Goal: Task Accomplishment & Management: Manage account settings

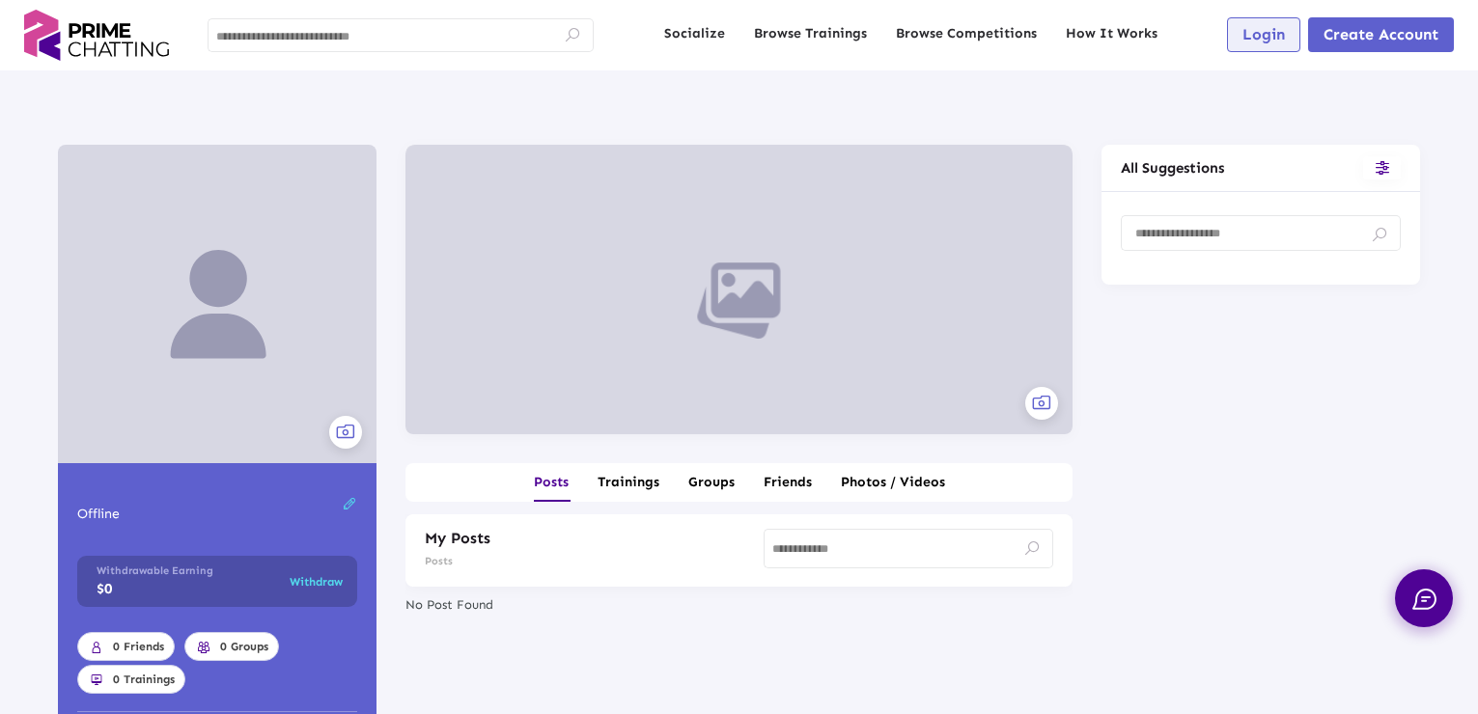
click at [1257, 33] on span "Login" at bounding box center [1263, 34] width 42 height 18
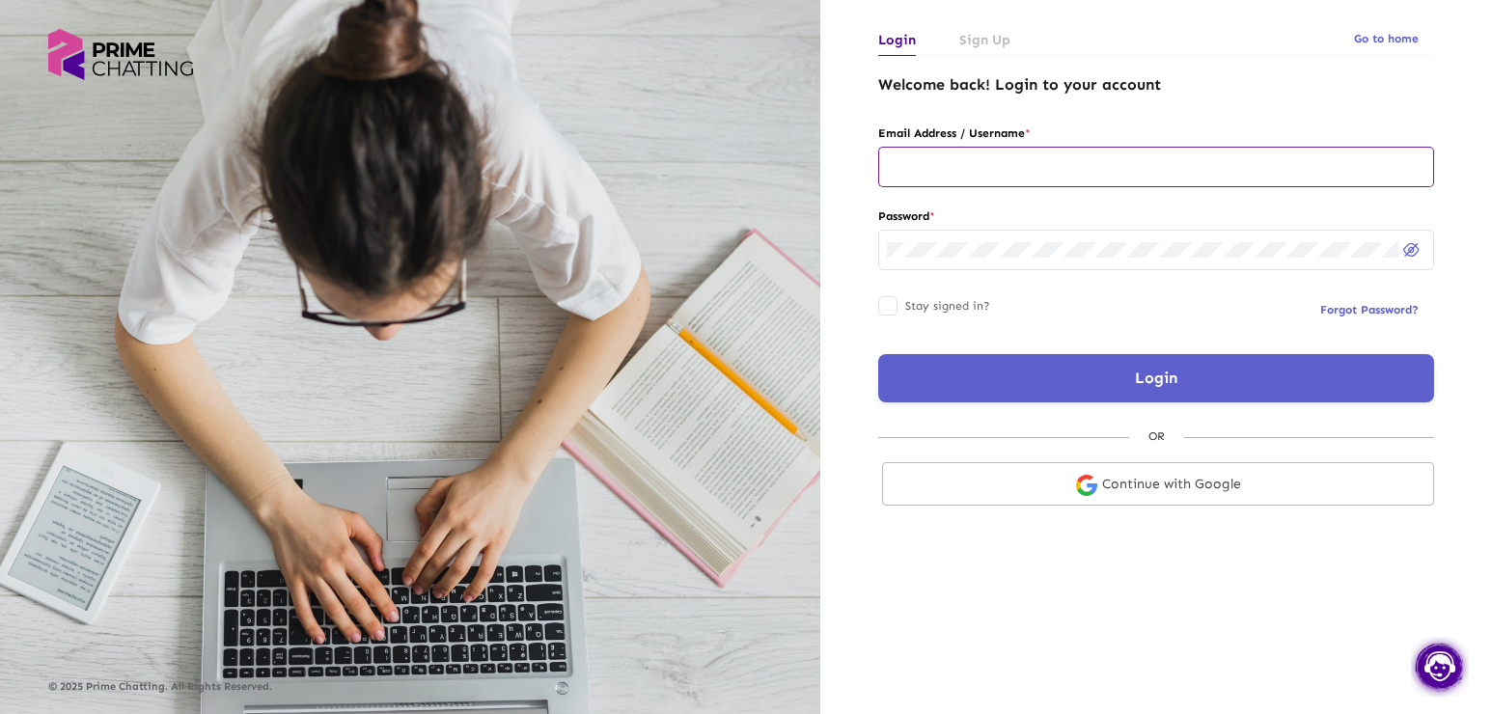
click at [973, 174] on input "text" at bounding box center [1156, 166] width 539 height 15
click at [1141, 484] on link "Continue with Google" at bounding box center [1158, 483] width 552 height 43
click at [1174, 493] on link "Continue with Google" at bounding box center [1158, 483] width 552 height 43
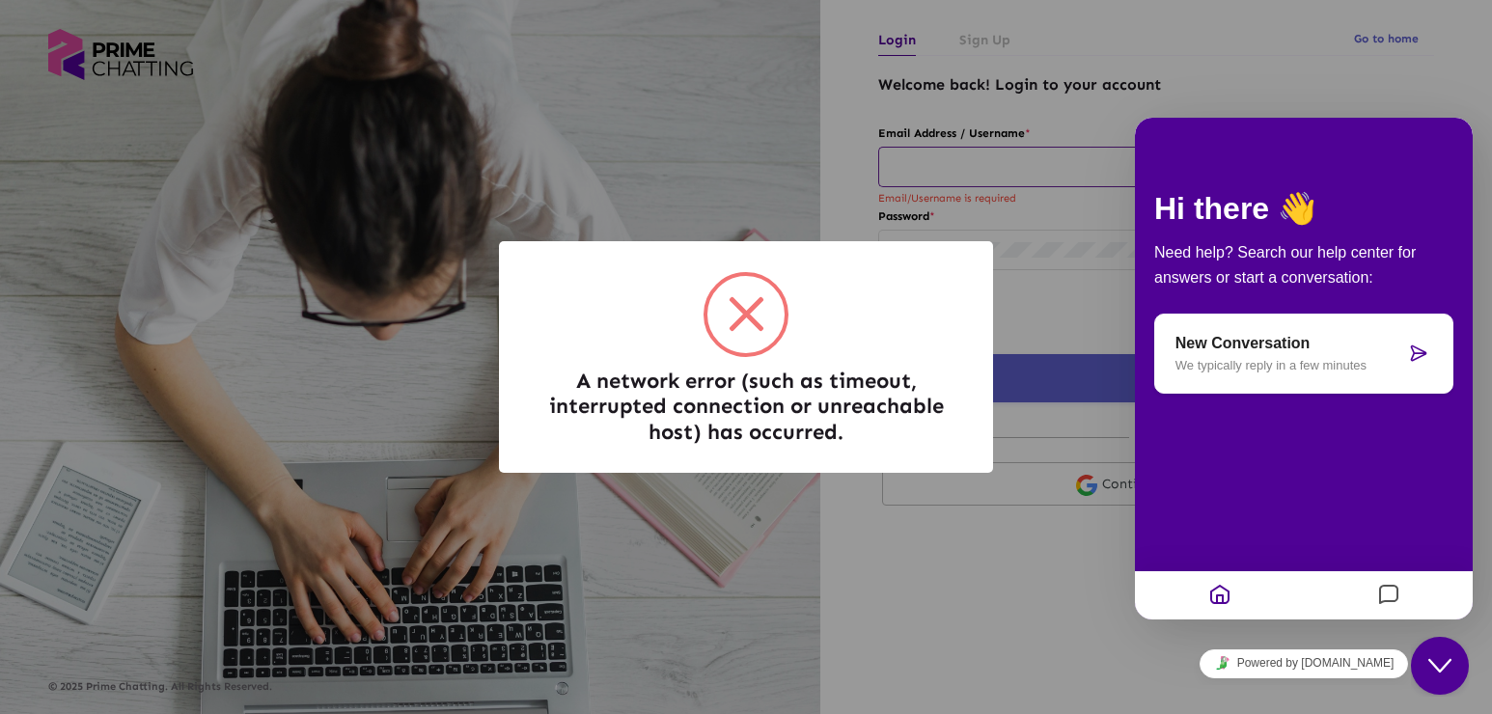
click at [754, 339] on span at bounding box center [745, 314] width 77 height 77
click at [750, 325] on span at bounding box center [745, 314] width 77 height 77
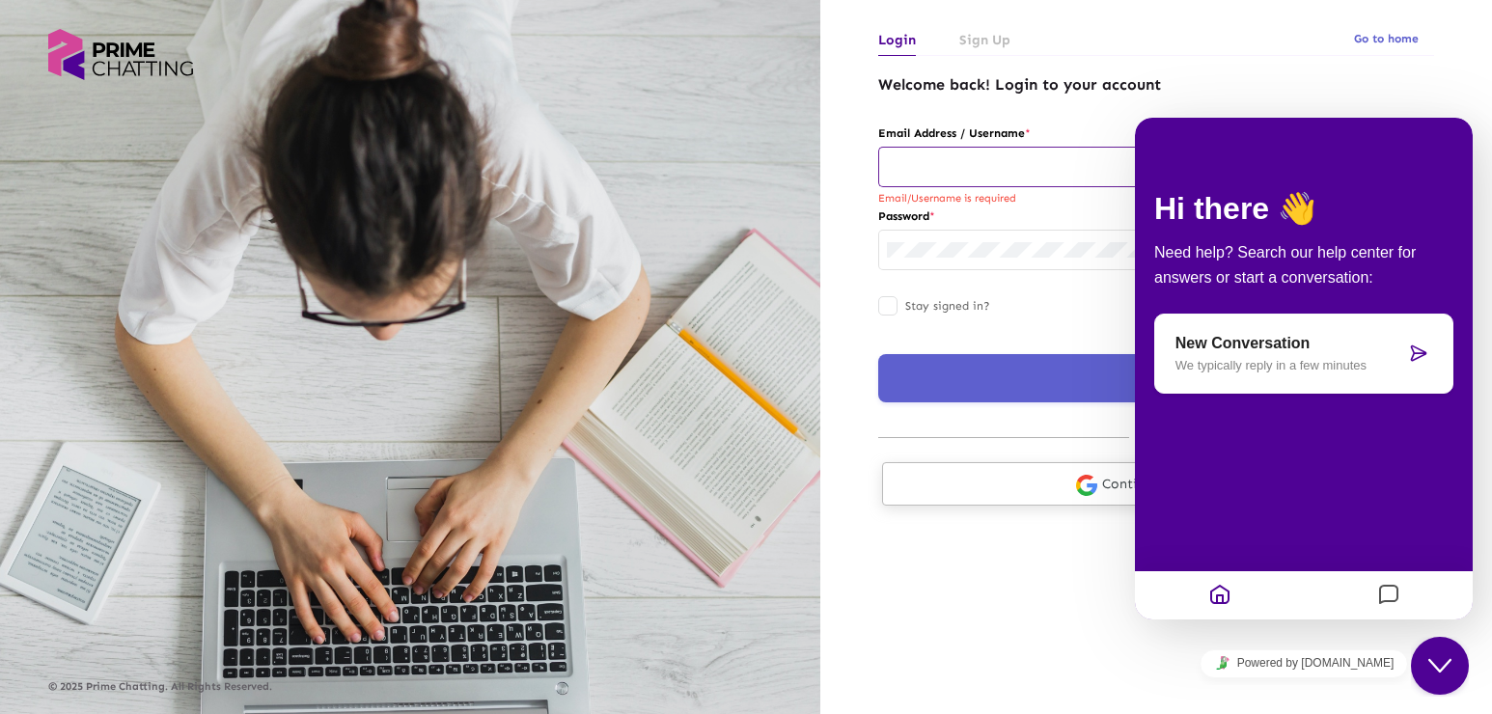
click at [1017, 488] on link "Continue with Google" at bounding box center [1158, 483] width 552 height 43
click at [1429, 649] on button "Close Chat This icon closes the chat window." at bounding box center [1440, 666] width 58 height 58
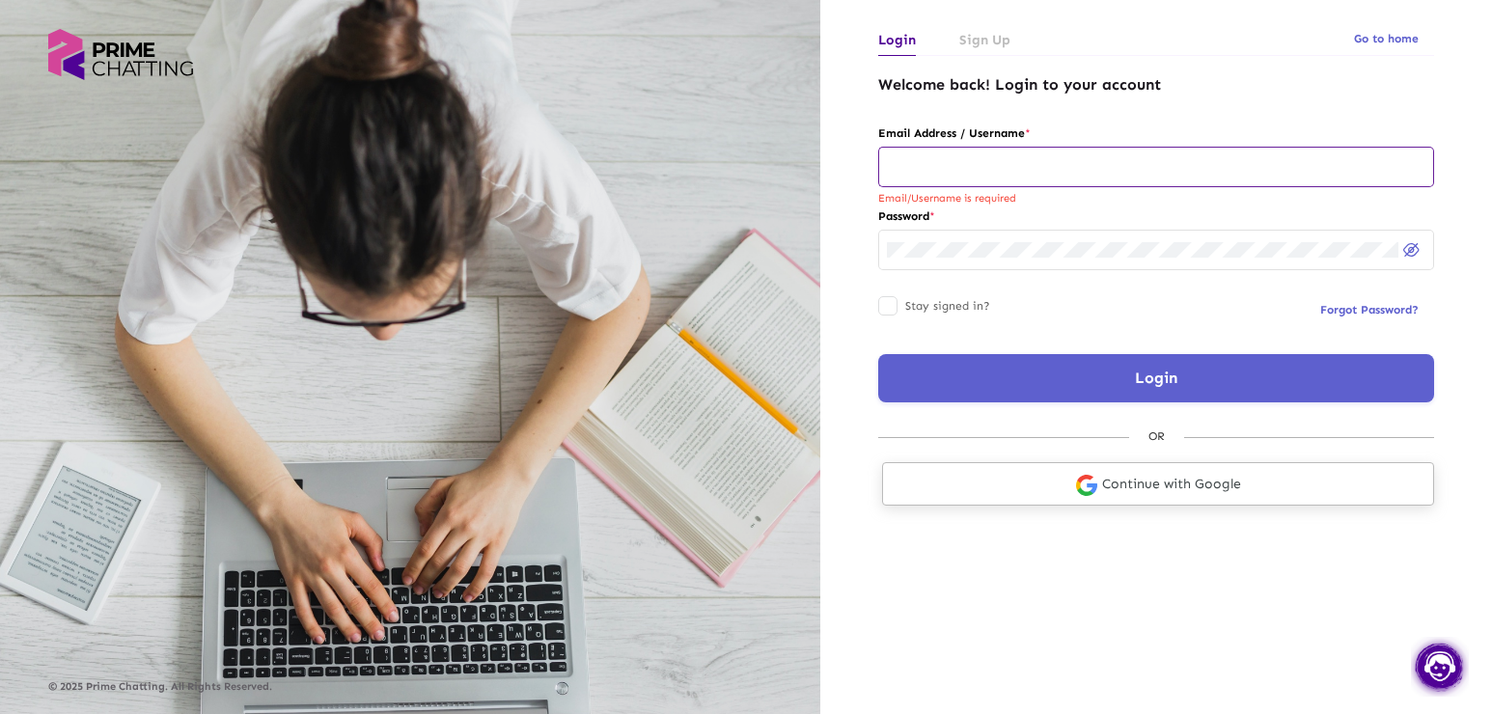
click at [1146, 474] on link "Continue with Google" at bounding box center [1158, 483] width 552 height 43
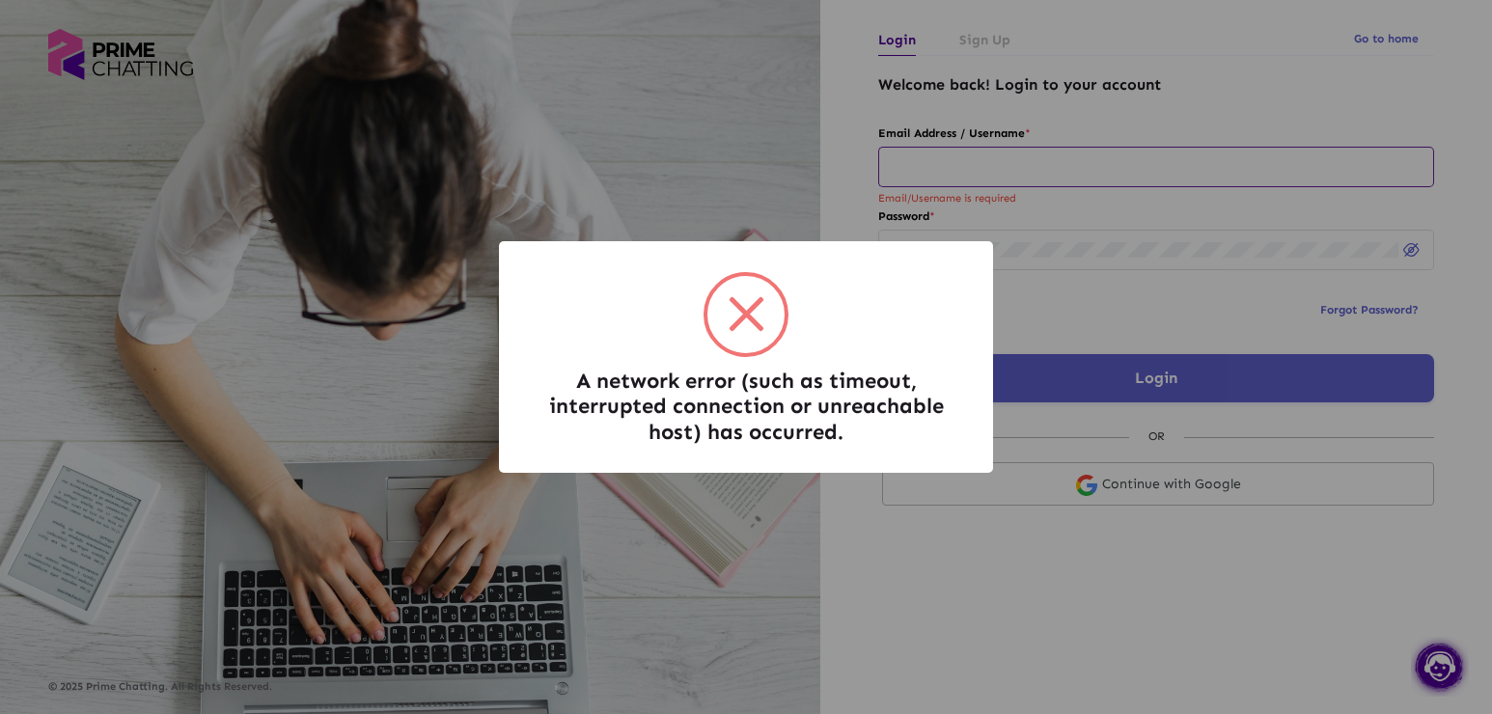
click at [729, 317] on span at bounding box center [745, 314] width 77 height 77
click at [749, 315] on span at bounding box center [747, 314] width 36 height 36
click at [1100, 325] on div "A network error (such as timeout, interrupted connection or unreachable host) h…" at bounding box center [746, 357] width 1492 height 714
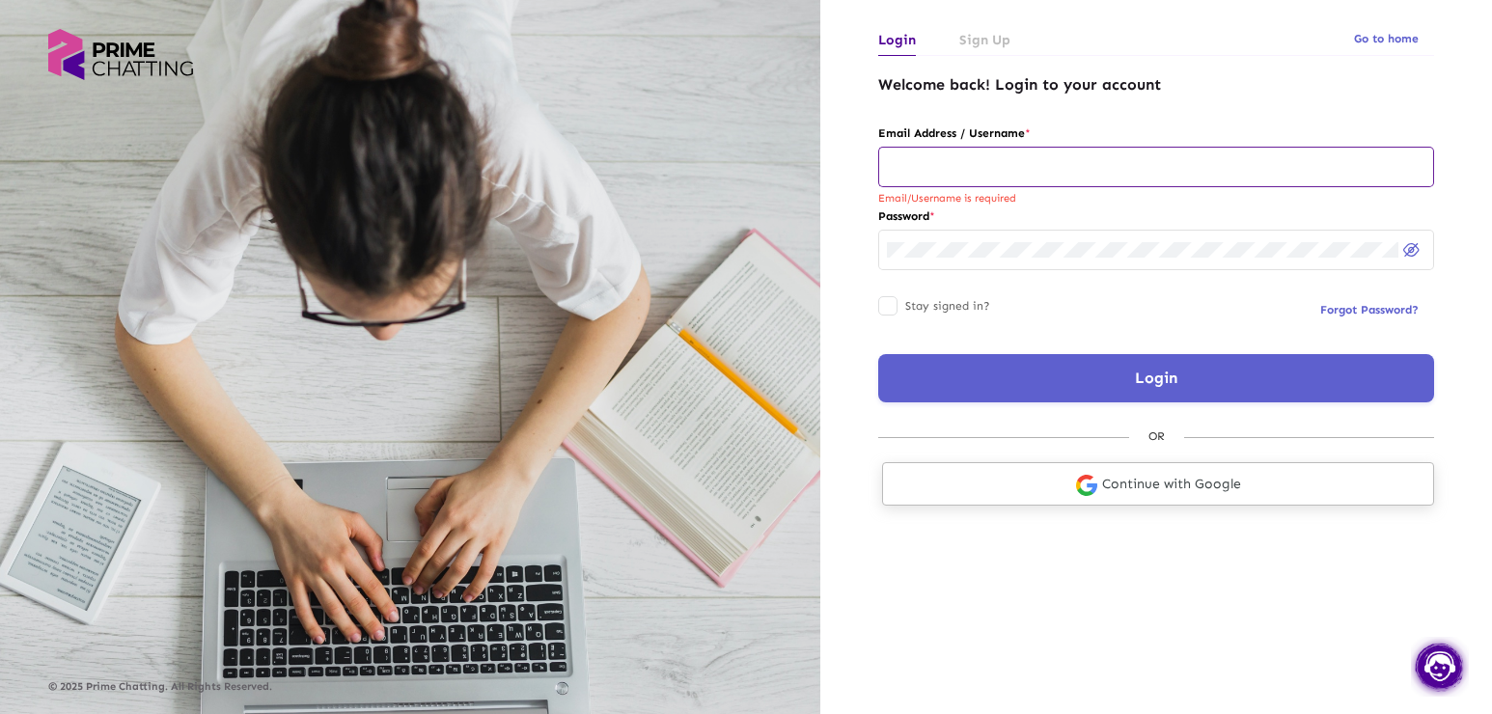
click at [1087, 483] on img at bounding box center [1086, 485] width 21 height 21
click at [944, 158] on div at bounding box center [1156, 165] width 539 height 43
type input "*********"
click at [1338, 308] on span "Forgot Password?" at bounding box center [1369, 310] width 98 height 14
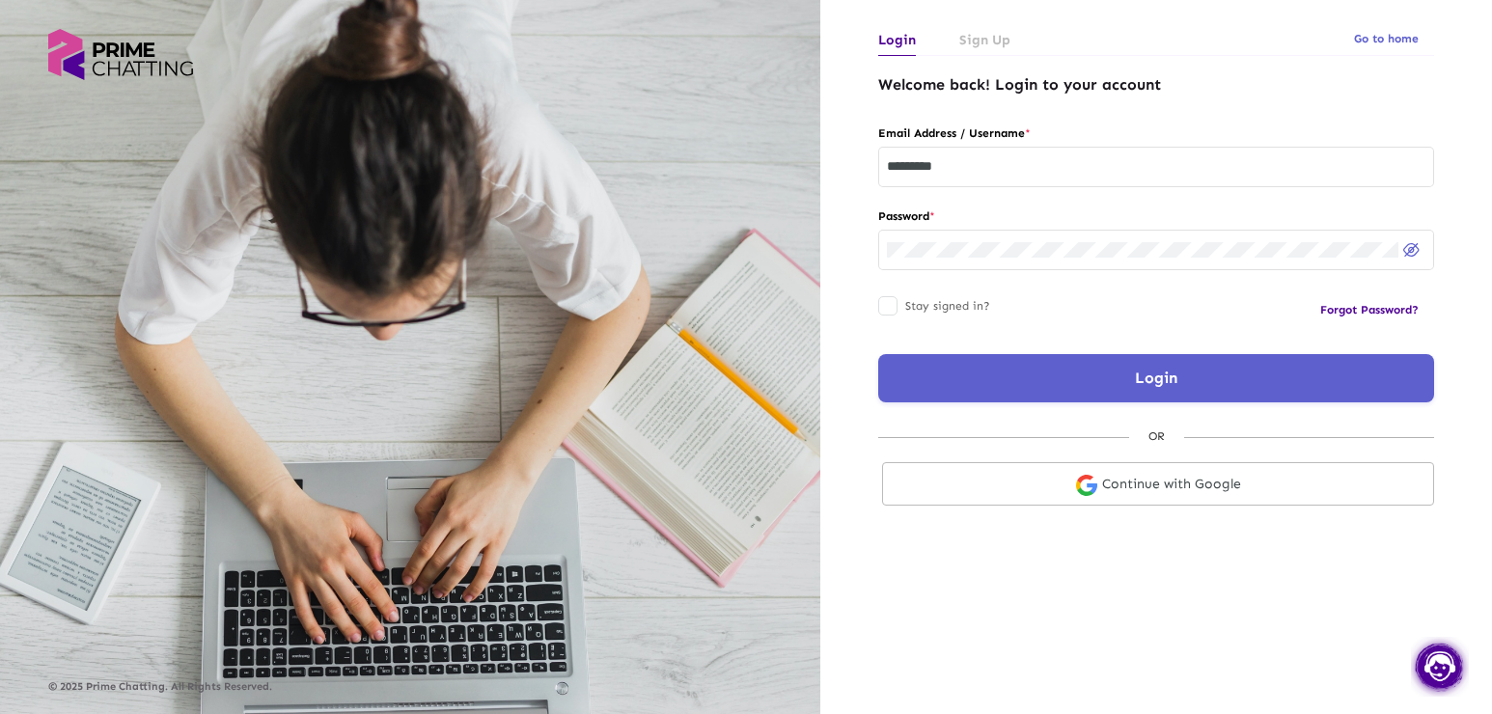
click at [1338, 308] on span "Forgot Password?" at bounding box center [1369, 310] width 98 height 14
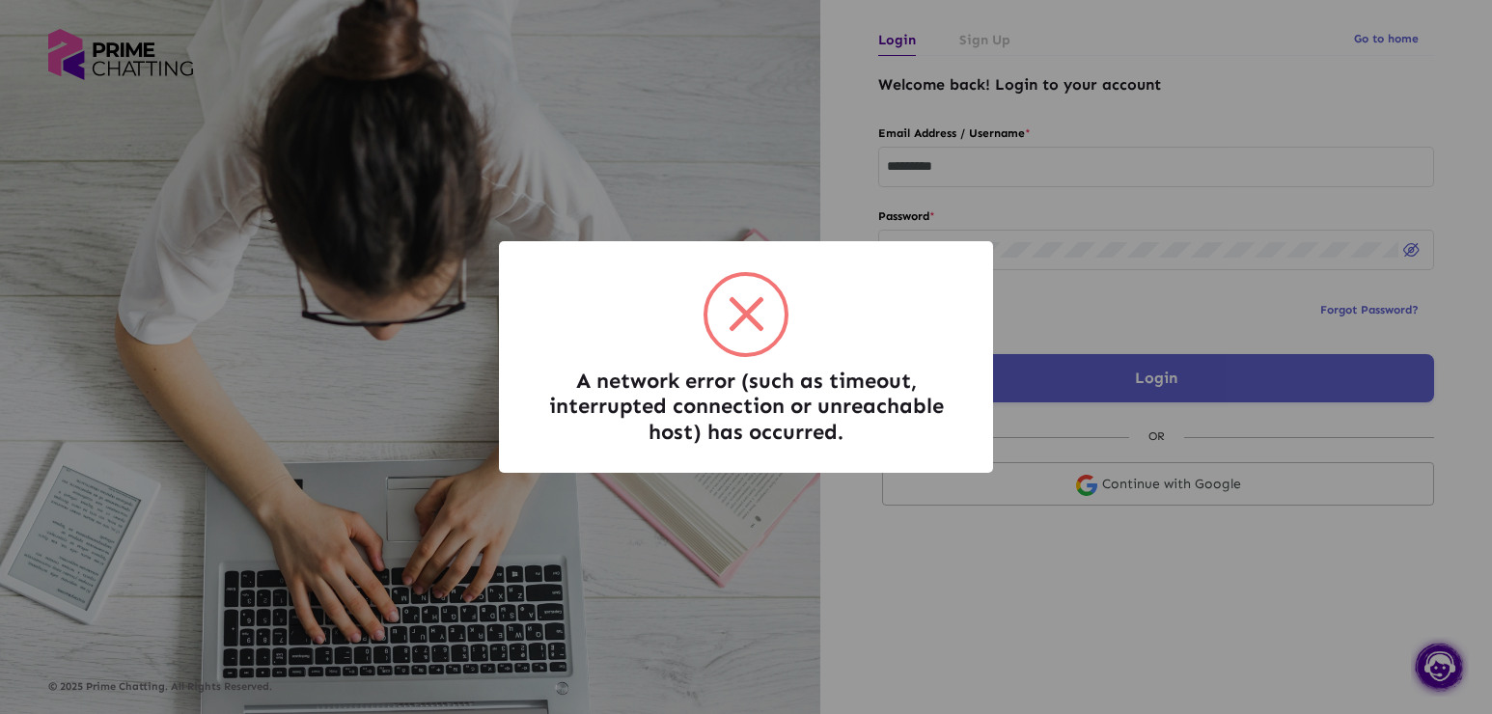
click at [759, 310] on span at bounding box center [745, 314] width 77 height 77
click at [752, 313] on span at bounding box center [745, 314] width 77 height 77
click at [741, 304] on span at bounding box center [745, 314] width 77 height 77
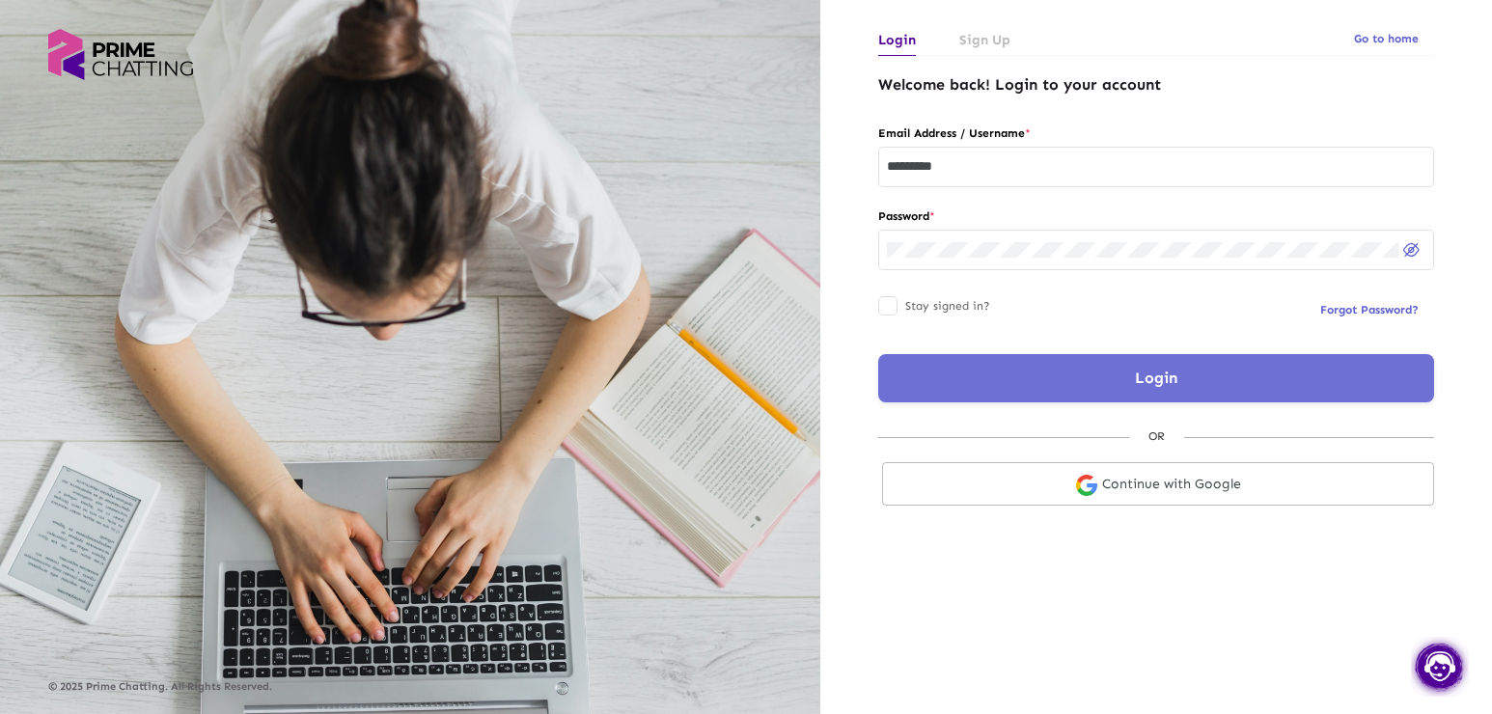
click at [1178, 374] on span "Login" at bounding box center [1156, 378] width 42 height 18
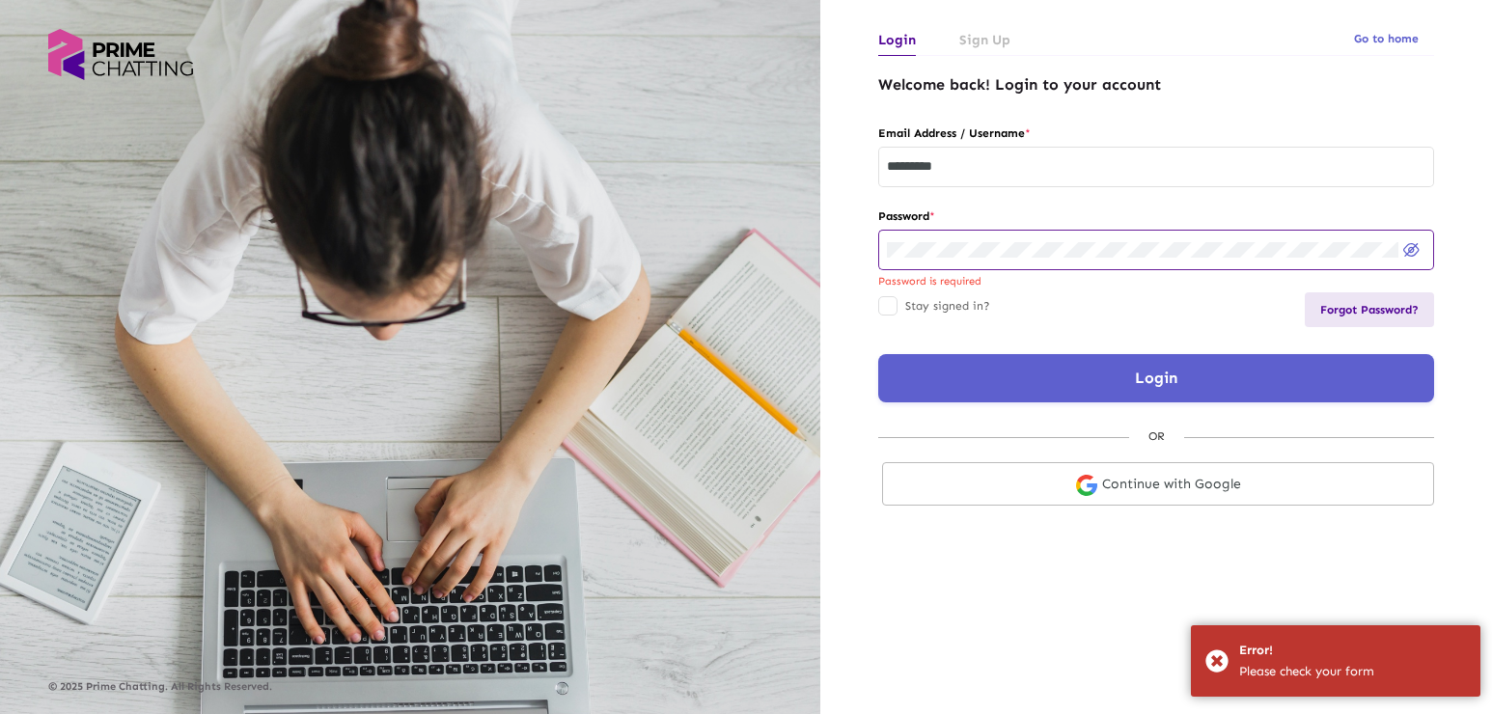
click at [1380, 310] on span "Forgot Password?" at bounding box center [1369, 310] width 98 height 14
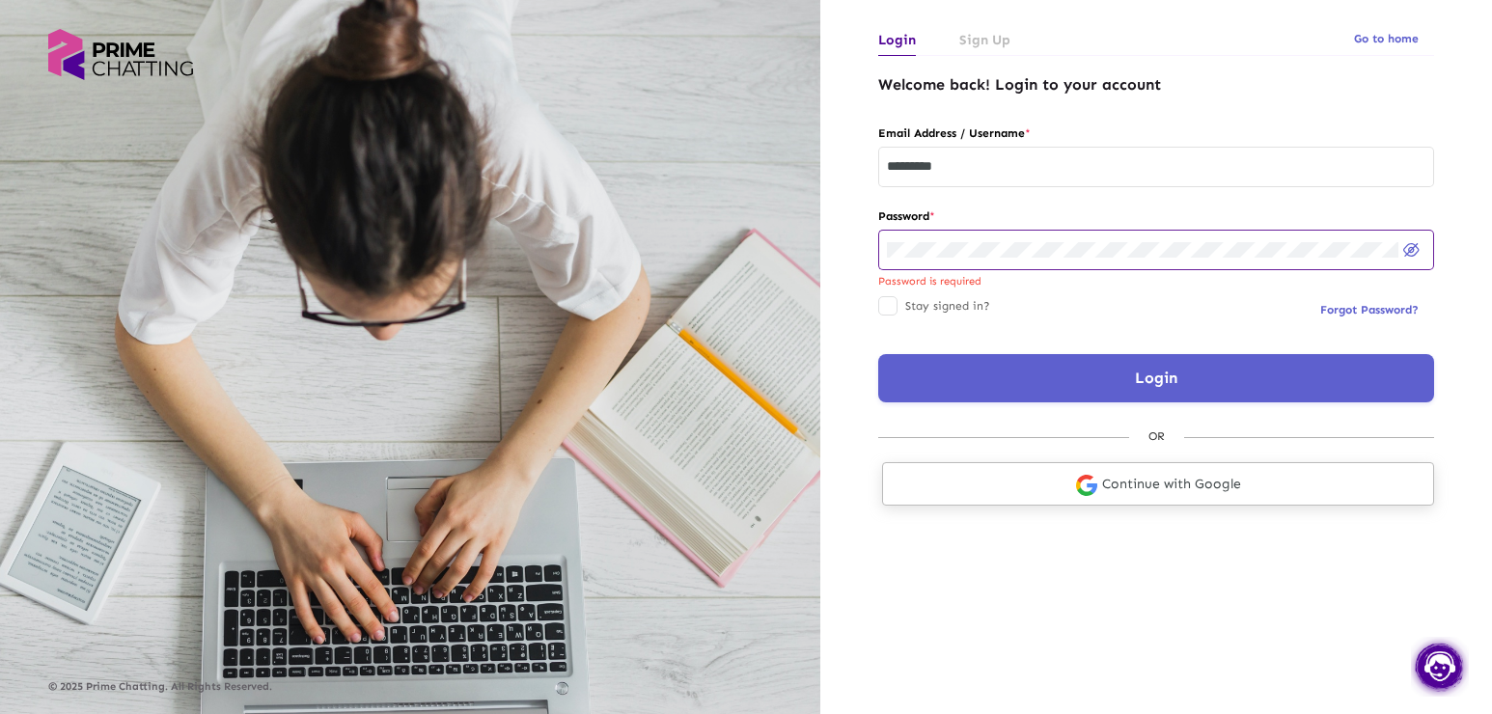
click at [1070, 469] on link "Continue with Google" at bounding box center [1158, 483] width 552 height 43
click at [1180, 477] on link "Continue with Google" at bounding box center [1158, 483] width 552 height 43
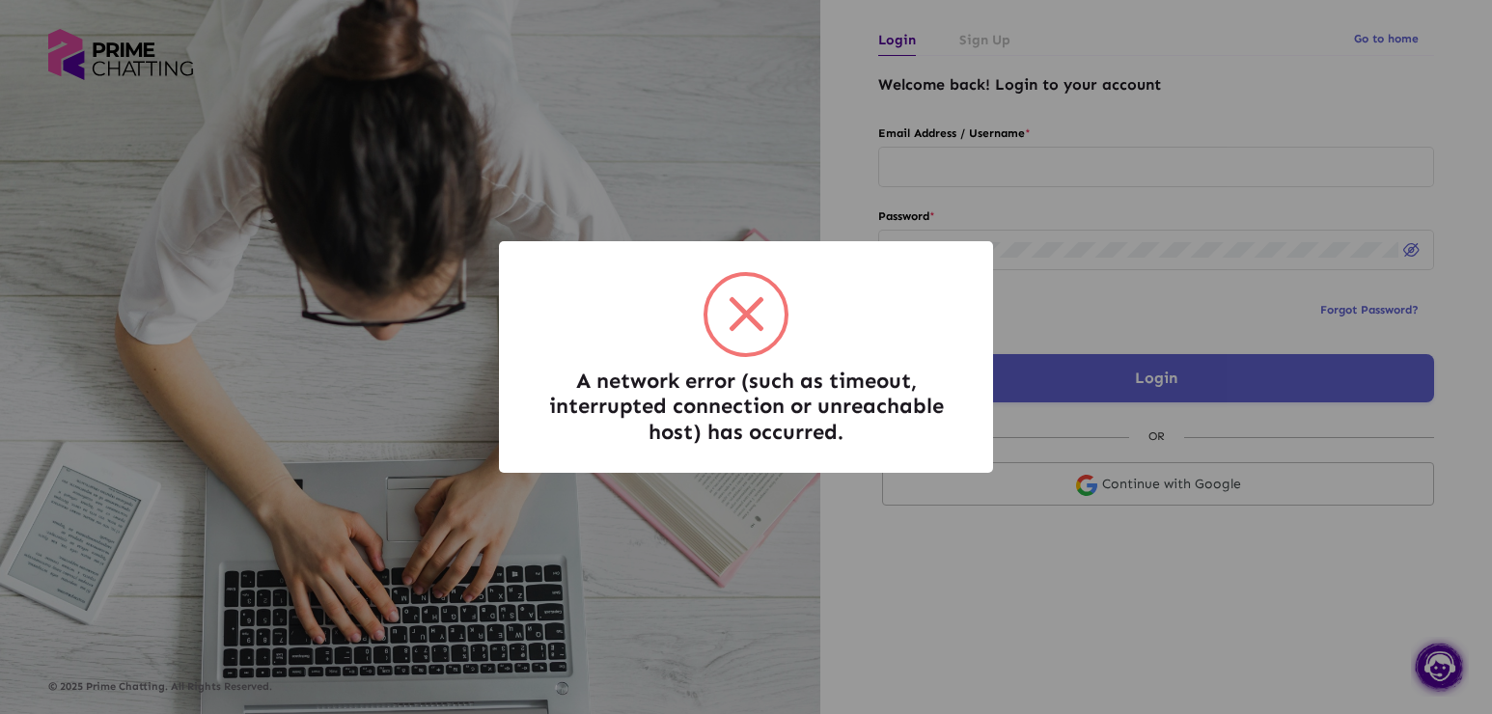
click at [765, 326] on span at bounding box center [745, 314] width 77 height 77
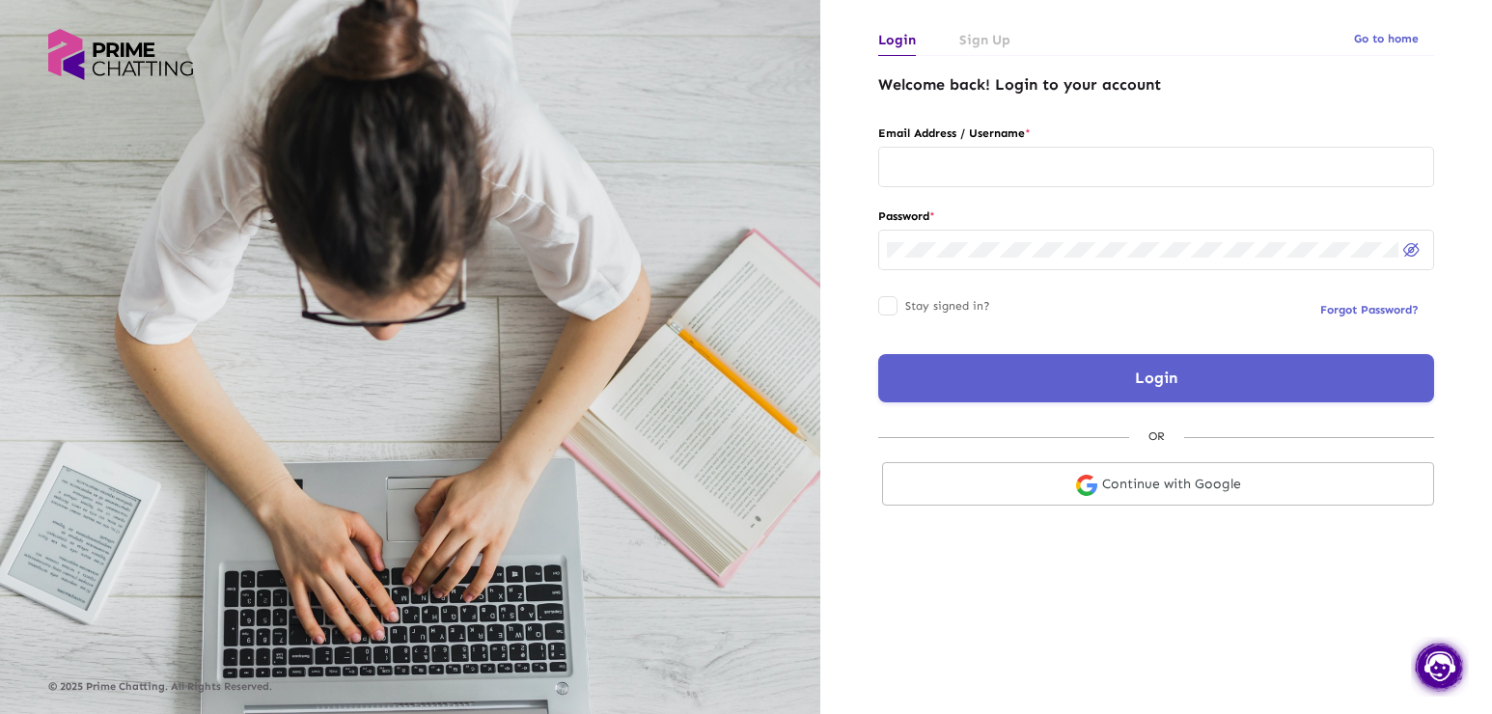
click at [762, 321] on div "© 2025 Prime Chatting. All Rights Reserved." at bounding box center [410, 361] width 724 height 664
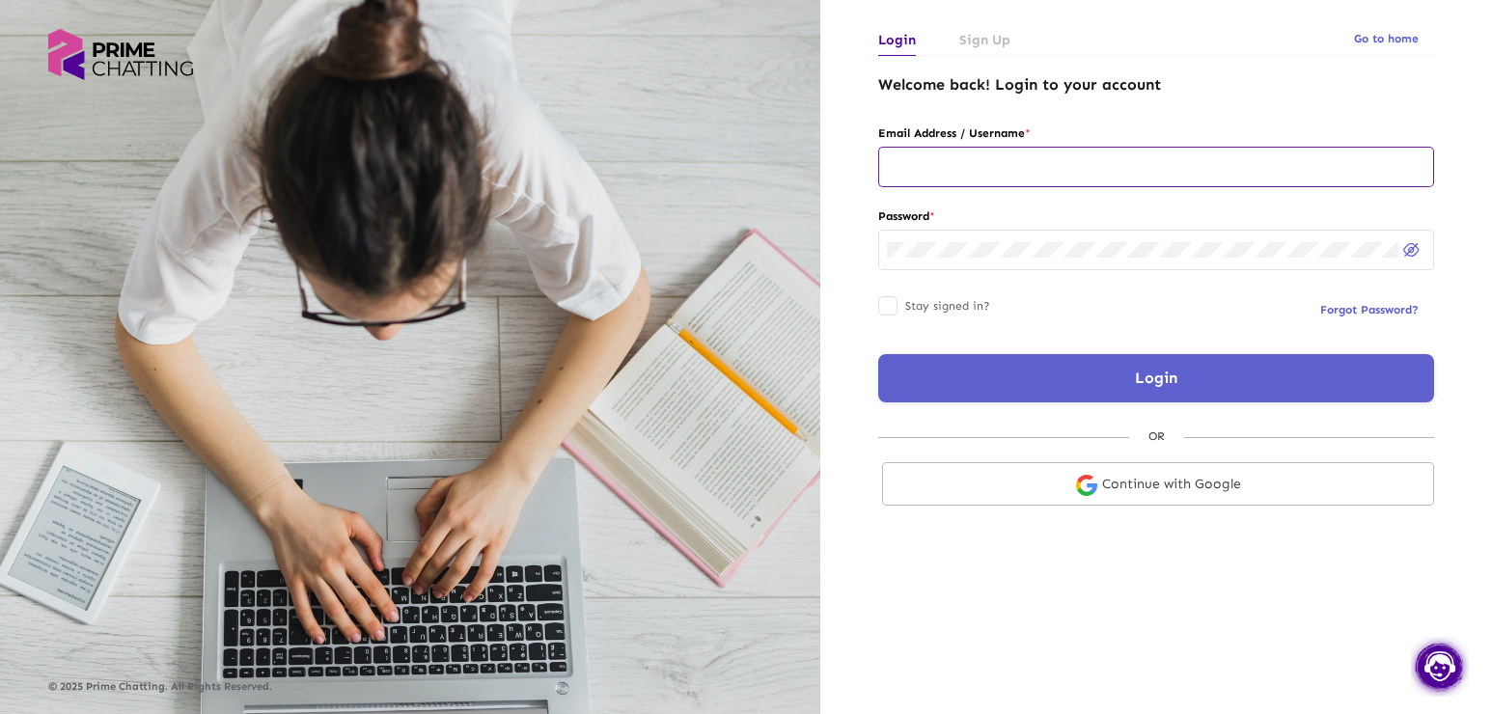
click at [945, 179] on div at bounding box center [1156, 165] width 539 height 43
type input "*********"
click at [1330, 301] on button "Forgot Password?" at bounding box center [1369, 309] width 129 height 35
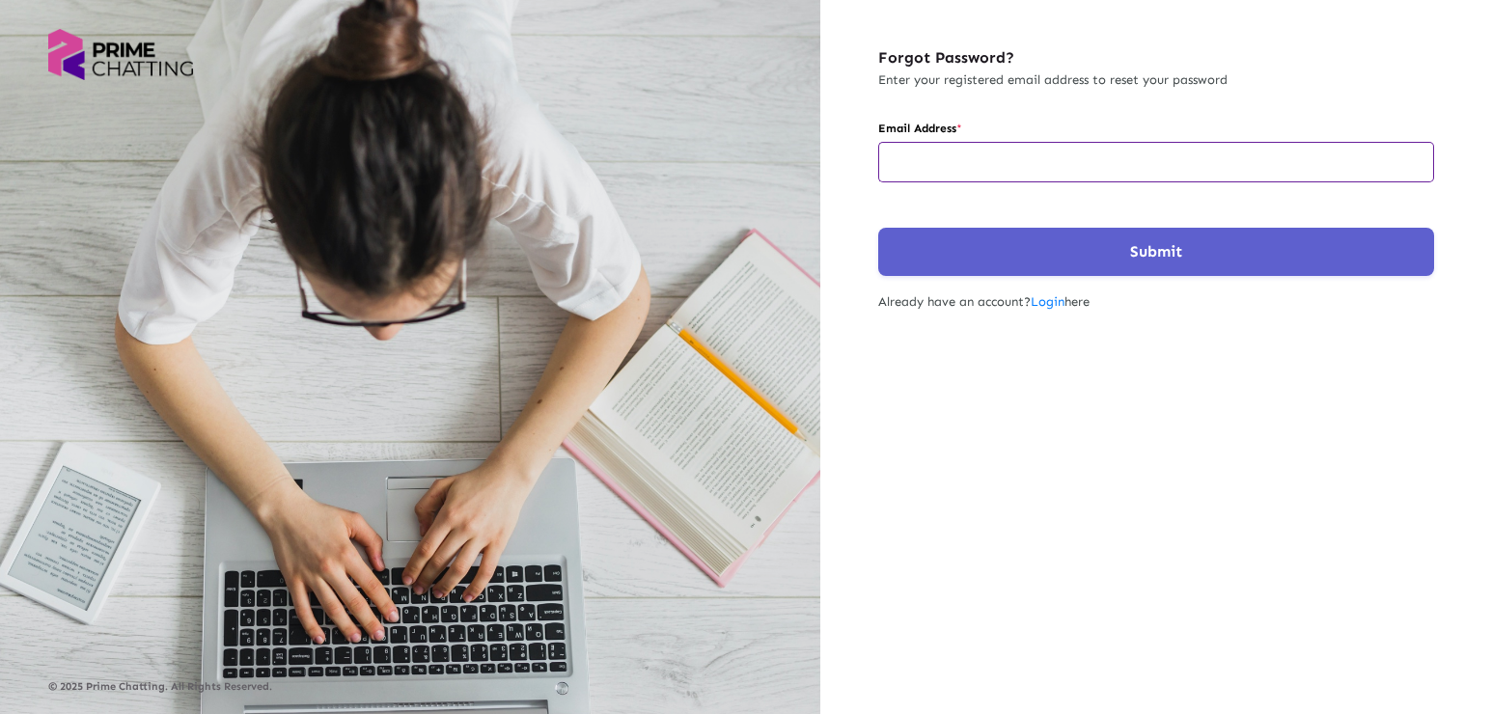
click at [981, 158] on input "email" at bounding box center [1156, 161] width 539 height 15
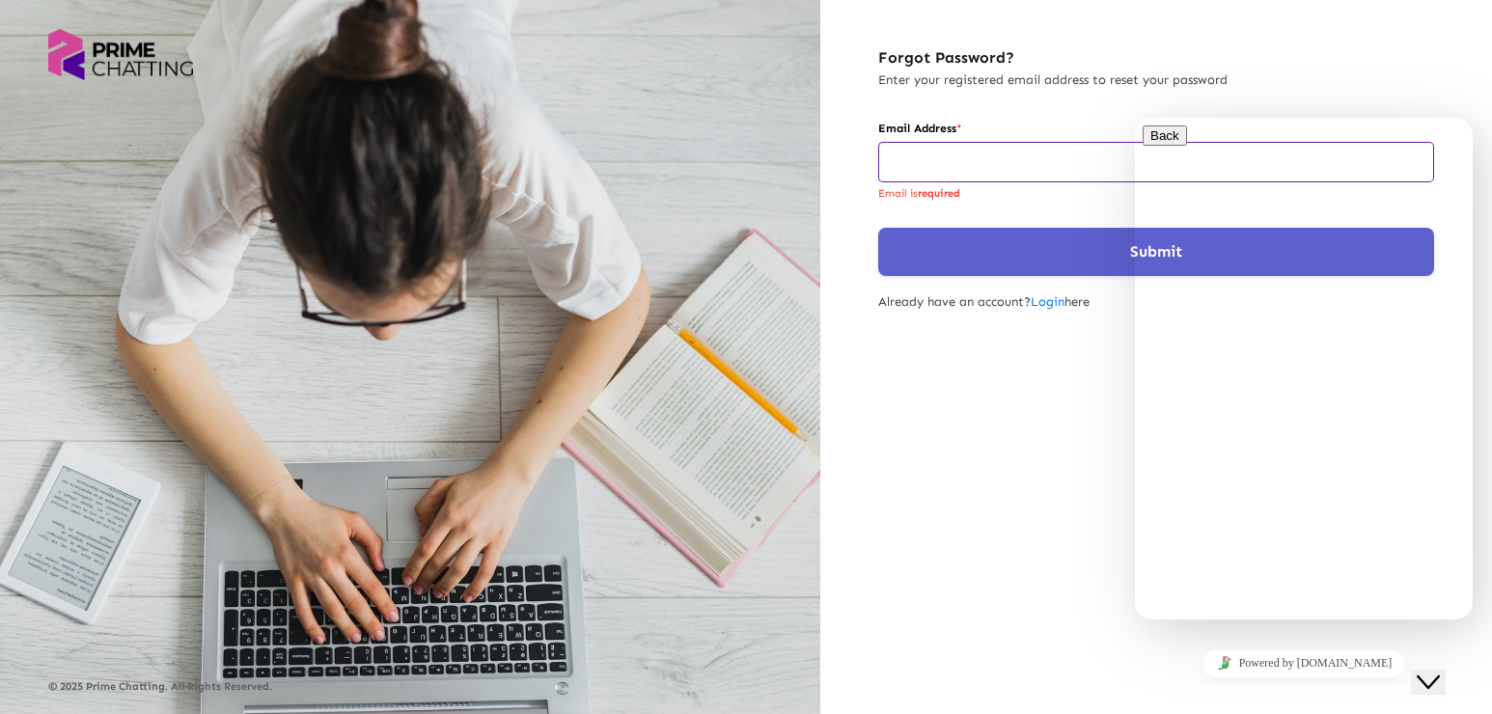
click at [950, 166] on input "email" at bounding box center [1156, 161] width 539 height 15
paste input "**********"
type input "**********"
click at [1029, 253] on button "Submit" at bounding box center [1156, 252] width 556 height 48
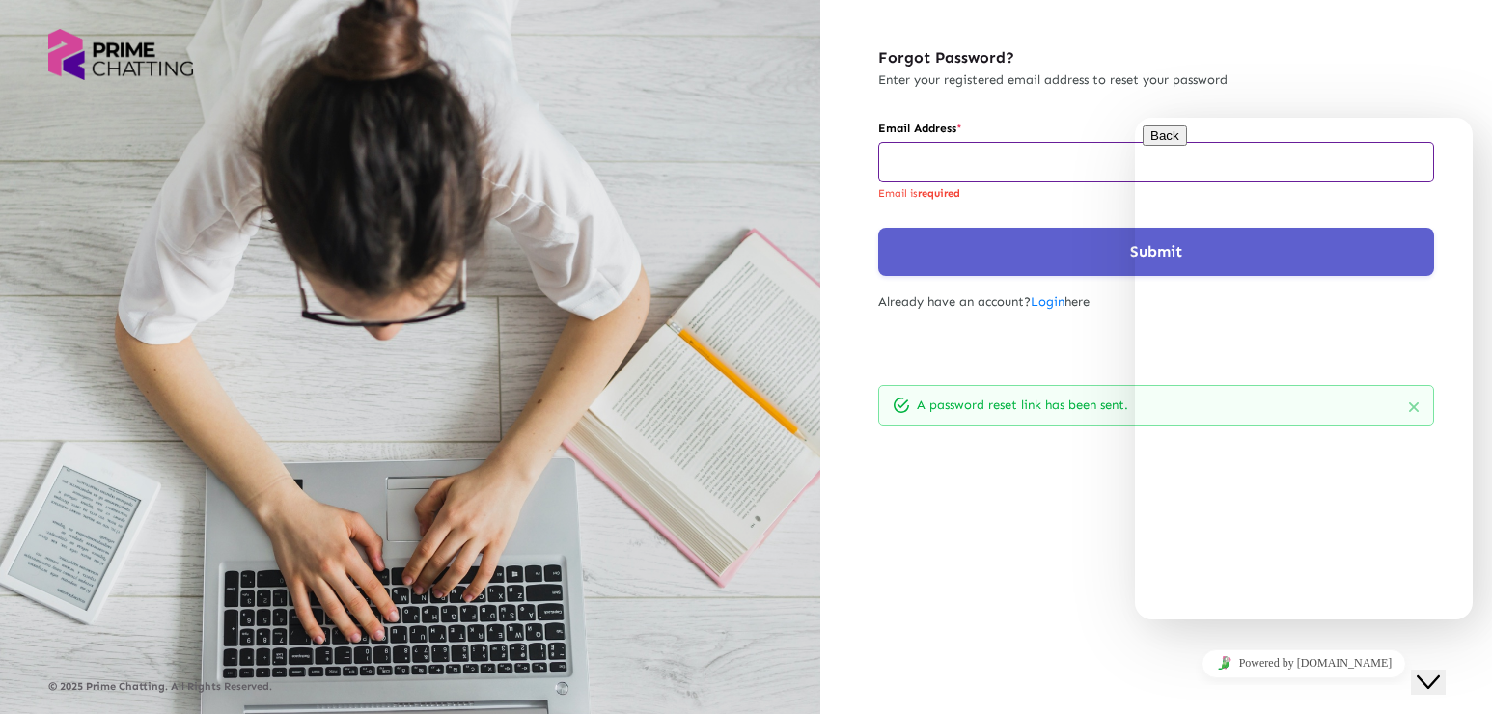
click at [1429, 670] on button "Close Chat This icon closes the chat window." at bounding box center [1428, 682] width 35 height 25
